Goal: Transaction & Acquisition: Purchase product/service

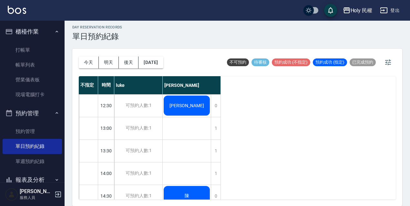
scroll to position [161, 0]
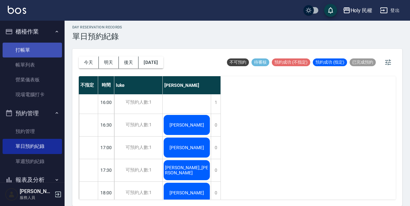
click at [37, 44] on link "打帳單" at bounding box center [32, 50] width 59 height 15
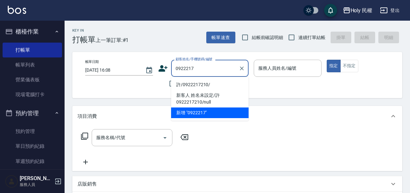
click at [203, 82] on li "許/0922217210/" at bounding box center [209, 84] width 77 height 11
type input "許/0922217210/"
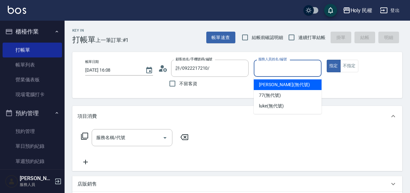
click at [261, 71] on input "服務人員姓名/編號" at bounding box center [288, 68] width 62 height 11
click at [274, 86] on span "Ella (無代號)" at bounding box center [284, 84] width 51 height 7
type input "Ella(無代號)"
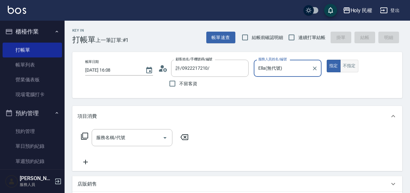
click at [356, 69] on button "不指定" at bounding box center [349, 66] width 18 height 13
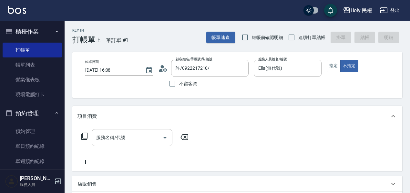
click at [120, 133] on input "服務名稱/代號" at bounding box center [127, 137] width 65 height 11
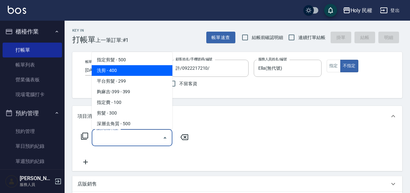
click at [114, 70] on span "洗剪 - 400" at bounding box center [132, 70] width 81 height 11
type input "洗剪(3)"
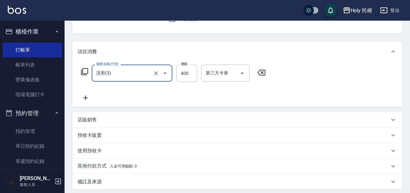
scroll to position [129, 0]
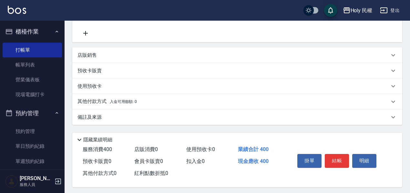
click at [252, 114] on div "備註及來源" at bounding box center [233, 117] width 312 height 7
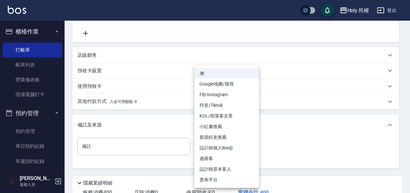
click at [233, 148] on body "Holy 民權 登出 櫃檯作業 打帳單 帳單列表 營業儀表板 現場電腦打卡 預約管理 預約管理 單日預約紀錄 單週預約紀錄 報表及分析 報表目錄 店家日報表 …" at bounding box center [205, 54] width 410 height 367
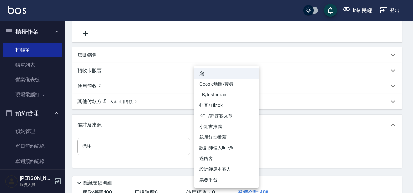
click at [230, 158] on li "過路客" at bounding box center [226, 158] width 65 height 11
type input "過路客"
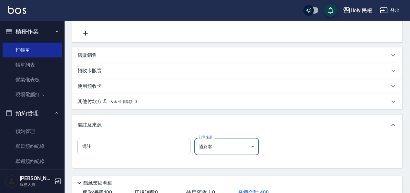
scroll to position [177, 0]
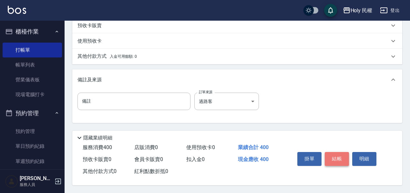
click at [336, 152] on button "結帳" at bounding box center [337, 159] width 24 height 14
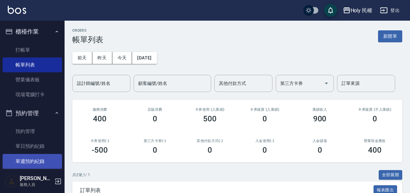
drag, startPoint x: 50, startPoint y: 146, endPoint x: 49, endPoint y: 159, distance: 12.9
click at [50, 146] on link "單日預約紀錄" at bounding box center [32, 146] width 59 height 15
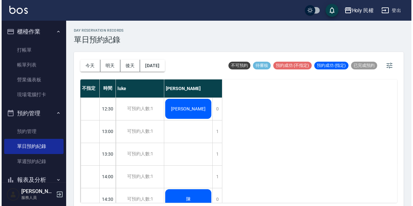
scroll to position [32, 0]
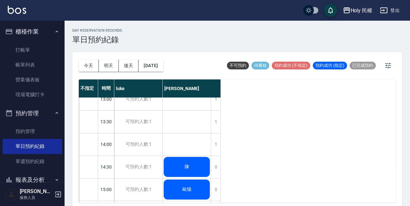
click at [198, 169] on div "陳" at bounding box center [187, 167] width 48 height 22
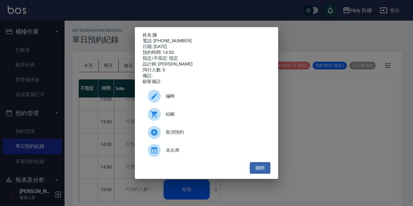
click at [193, 118] on span "結帳" at bounding box center [215, 114] width 99 height 7
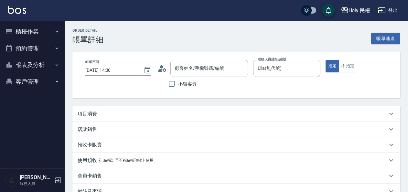
type input "陳/0916986693/"
click at [127, 115] on div "項目消費" at bounding box center [231, 113] width 309 height 7
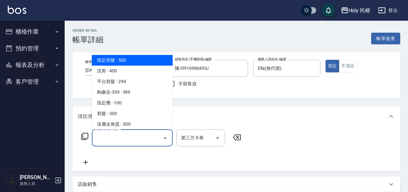
click at [127, 133] on input "服務名稱/代號" at bounding box center [127, 137] width 65 height 11
click at [119, 57] on span "指定剪髮 - 500" at bounding box center [132, 60] width 81 height 11
type input "指定剪髮(1)"
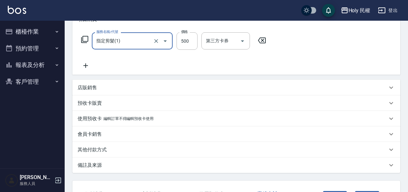
scroll to position [129, 0]
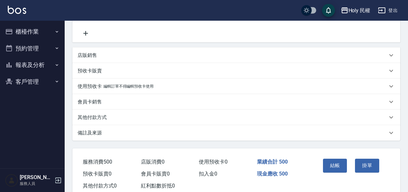
click at [230, 130] on div "備註及來源" at bounding box center [231, 132] width 309 height 7
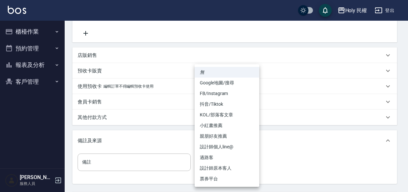
click at [229, 161] on body "Holy 民權 登出 櫃檯作業 打帳單 帳單列表 營業儀表板 現場電腦打卡 預約管理 預約管理 單日預約紀錄 單週預約紀錄 報表及分析 報表目錄 店家日報表 …" at bounding box center [204, 61] width 408 height 380
click at [228, 172] on li "設計師原本客人" at bounding box center [226, 168] width 65 height 11
type input "設計師原本客人"
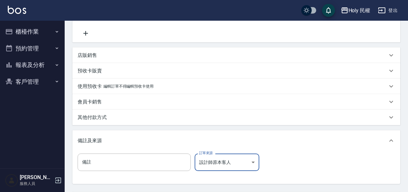
scroll to position [190, 0]
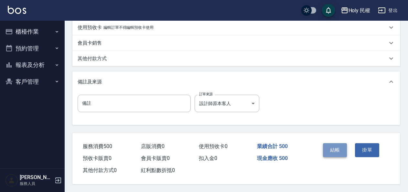
click at [342, 150] on button "結帳" at bounding box center [335, 150] width 24 height 14
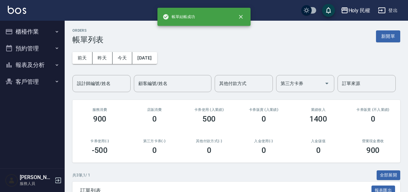
click at [33, 62] on button "報表及分析" at bounding box center [32, 65] width 59 height 17
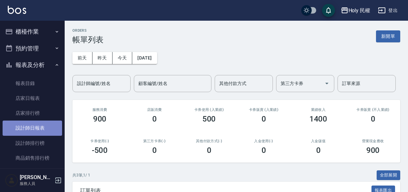
click at [43, 124] on link "設計師日報表" at bounding box center [32, 127] width 59 height 15
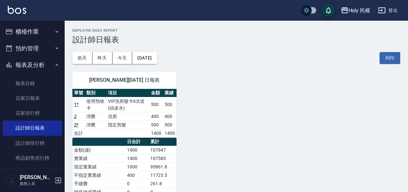
scroll to position [32, 0]
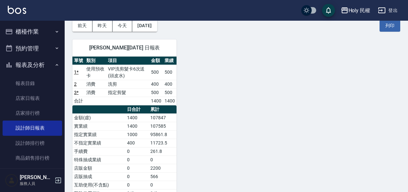
click at [29, 46] on button "預約管理" at bounding box center [32, 48] width 59 height 17
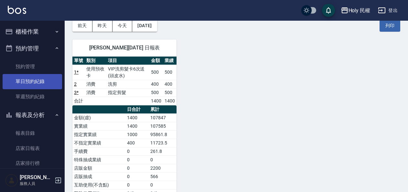
click at [28, 79] on link "單日預約紀錄" at bounding box center [32, 81] width 59 height 15
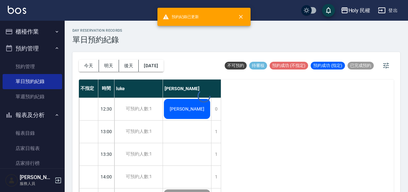
scroll to position [65, 0]
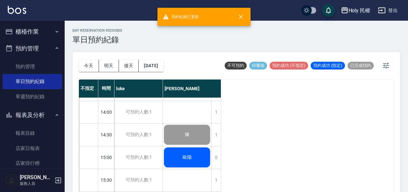
click at [175, 159] on div "歐陽" at bounding box center [187, 157] width 48 height 22
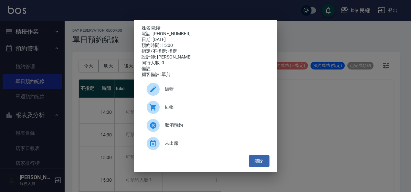
click at [163, 108] on div at bounding box center [156, 107] width 18 height 13
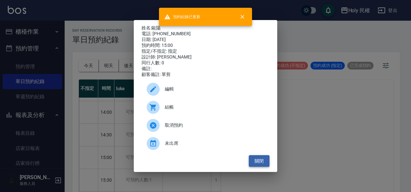
click at [267, 161] on button "關閉" at bounding box center [259, 161] width 21 height 12
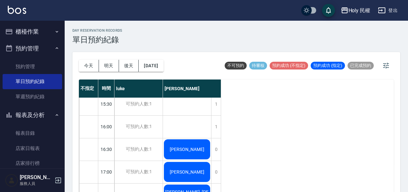
scroll to position [173, 0]
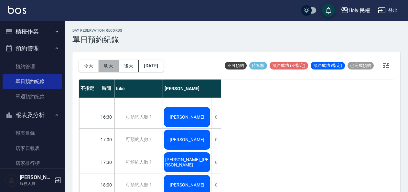
click at [108, 64] on button "明天" at bounding box center [109, 66] width 20 height 12
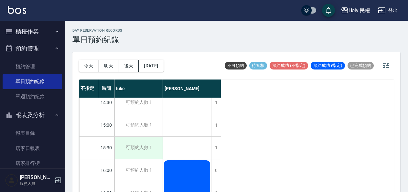
scroll to position [129, 0]
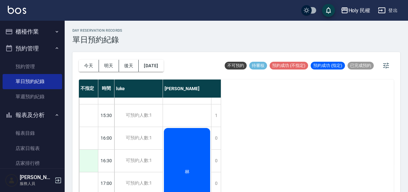
click at [94, 156] on div at bounding box center [88, 161] width 19 height 22
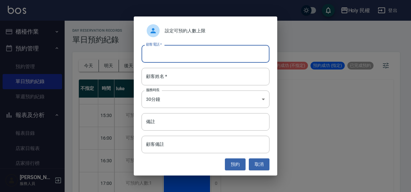
click at [194, 47] on input "顧客電話   *" at bounding box center [205, 53] width 128 height 17
type input "0931935593"
click at [195, 77] on input "顧客姓名   *" at bounding box center [205, 76] width 128 height 17
drag, startPoint x: 159, startPoint y: 48, endPoint x: 143, endPoint y: 48, distance: 16.1
click at [143, 48] on input "0931935593" at bounding box center [205, 53] width 128 height 17
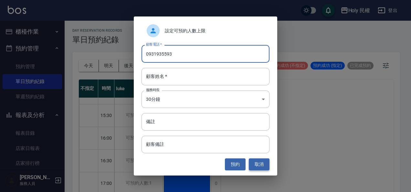
click at [261, 165] on button "取消" at bounding box center [259, 164] width 21 height 12
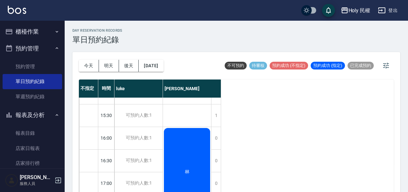
scroll to position [161, 0]
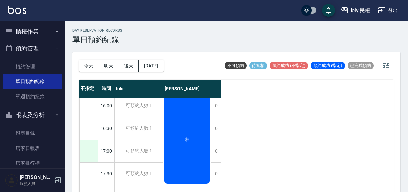
click at [95, 151] on div at bounding box center [88, 151] width 19 height 22
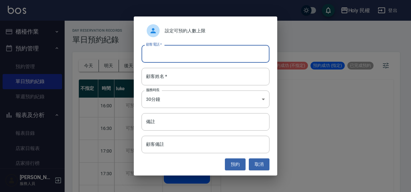
paste input "0931935593"
type input "0931935593"
click at [174, 73] on input "顧客姓名   *" at bounding box center [205, 76] width 128 height 17
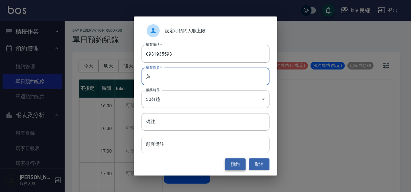
type input "黃"
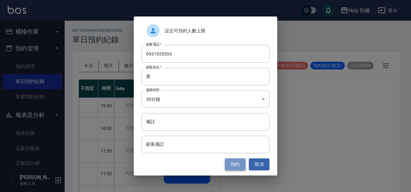
click at [242, 161] on button "預約" at bounding box center [235, 164] width 21 height 12
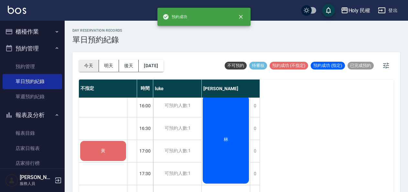
click at [89, 63] on button "今天" at bounding box center [89, 66] width 20 height 12
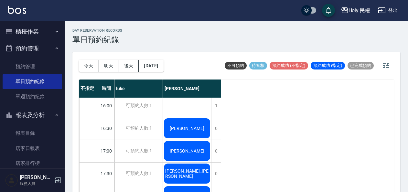
click at [37, 32] on button "櫃檯作業" at bounding box center [32, 31] width 59 height 17
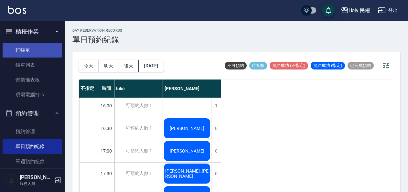
click at [34, 47] on link "打帳單" at bounding box center [32, 50] width 59 height 15
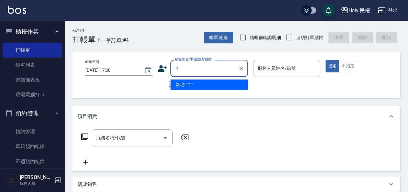
type input "ㄞ"
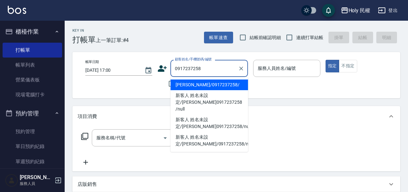
click at [220, 82] on li "楊/0917237258/" at bounding box center [208, 84] width 77 height 11
type input "楊/0917237258/"
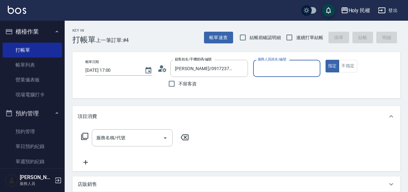
click at [286, 71] on input "服務人員姓名/編號" at bounding box center [286, 68] width 61 height 11
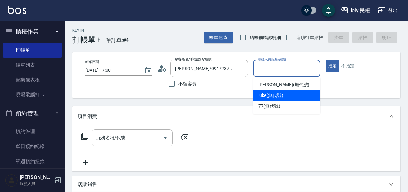
click at [272, 93] on span "luke (無代號)" at bounding box center [270, 95] width 25 height 7
type input "luke(無代號)"
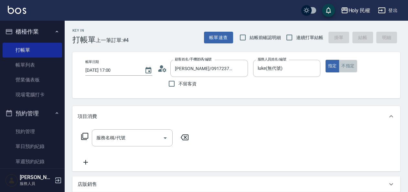
click at [353, 65] on button "不指定" at bounding box center [347, 66] width 18 height 13
click at [106, 141] on input "服務名稱/代號" at bounding box center [127, 137] width 65 height 11
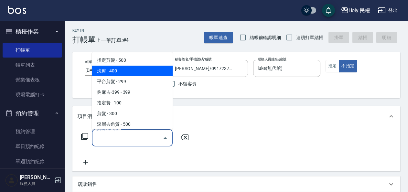
click at [116, 67] on span "洗剪 - 400" at bounding box center [132, 71] width 81 height 11
type input "洗剪(3)"
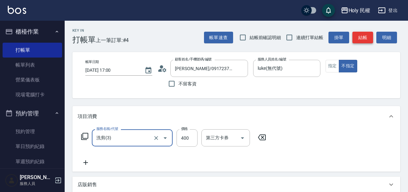
click at [363, 38] on button "結帳" at bounding box center [362, 38] width 21 height 12
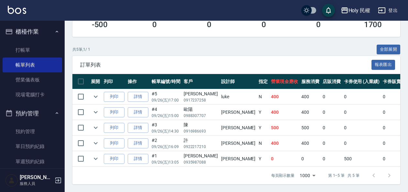
scroll to position [32, 0]
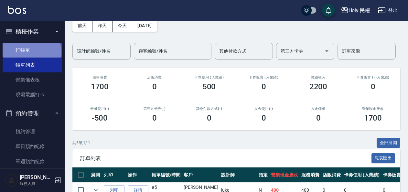
click at [31, 52] on link "打帳單" at bounding box center [32, 50] width 59 height 15
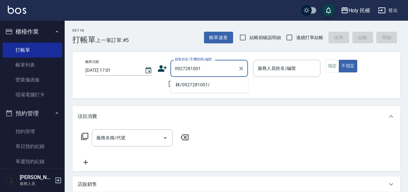
click at [217, 86] on li "林/0927281001/" at bounding box center [208, 84] width 77 height 11
type input "林/0927281001/"
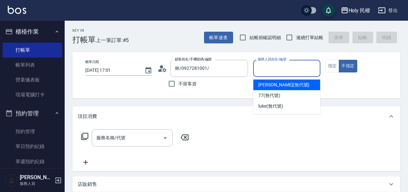
click at [293, 69] on input "服務人員姓名/編號" at bounding box center [286, 68] width 61 height 11
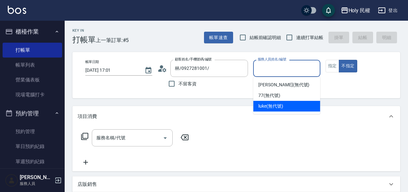
click at [281, 105] on span "luke (無代號)" at bounding box center [270, 106] width 25 height 7
type input "luke(無代號)"
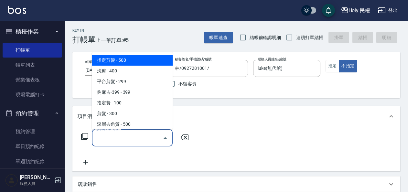
click at [107, 138] on input "服務名稱/代號" at bounding box center [127, 137] width 65 height 11
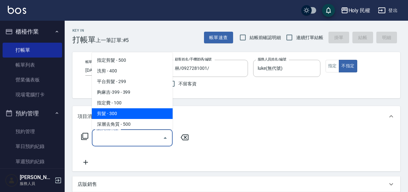
click at [118, 114] on span "剪髮 - 300" at bounding box center [132, 113] width 81 height 11
type input "剪髮(C02)"
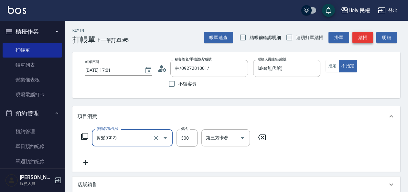
click at [364, 38] on button "結帳" at bounding box center [362, 38] width 21 height 12
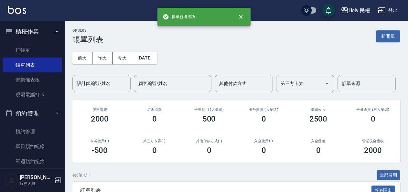
scroll to position [145, 0]
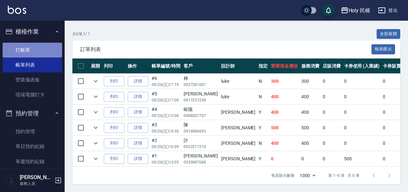
click at [33, 50] on link "打帳單" at bounding box center [32, 50] width 59 height 15
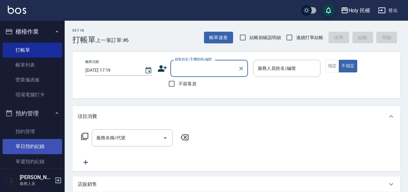
click at [18, 152] on link "單日預約紀錄" at bounding box center [32, 146] width 59 height 15
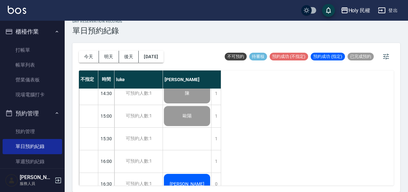
scroll to position [194, 0]
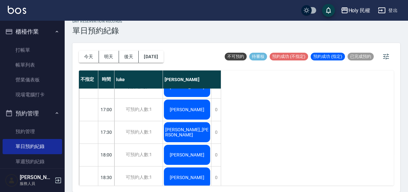
click at [184, 127] on div "[PERSON_NAME]_[PERSON_NAME]" at bounding box center [187, 132] width 48 height 22
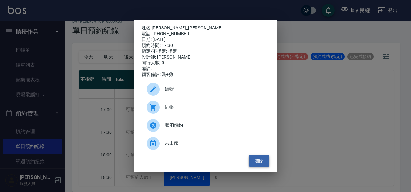
click at [253, 164] on button "關閉" at bounding box center [259, 161] width 21 height 12
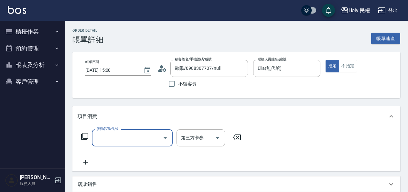
click at [127, 133] on input "服務名稱/代號" at bounding box center [127, 137] width 65 height 11
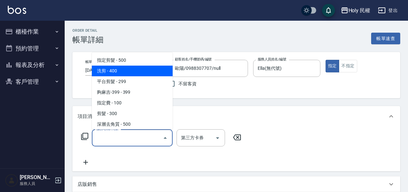
click at [115, 72] on span "洗剪 - 400" at bounding box center [132, 71] width 81 height 11
type input "洗剪(3)"
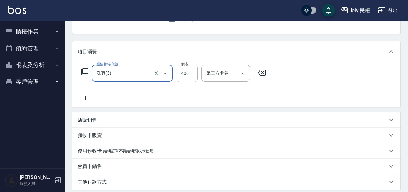
scroll to position [129, 0]
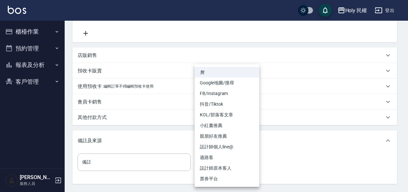
click at [237, 163] on body "Holy 民權 登出 櫃檯作業 打帳單 帳單列表 營業儀表板 現場電腦打卡 預約管理 預約管理 單日預約紀錄 單週預約紀錄 報表及分析 報表目錄 店家日報表 …" at bounding box center [204, 61] width 408 height 380
click at [234, 169] on li "設計師原本客人" at bounding box center [226, 168] width 65 height 11
type input "設計師原本客人"
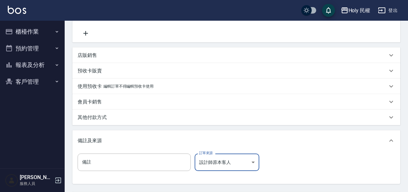
scroll to position [190, 0]
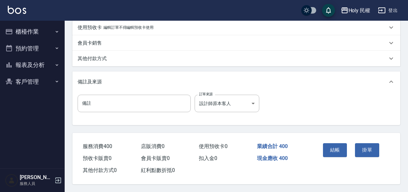
click at [351, 145] on div "結帳" at bounding box center [336, 154] width 32 height 28
click at [343, 147] on button "結帳" at bounding box center [335, 150] width 24 height 14
